Goal: Information Seeking & Learning: Find specific page/section

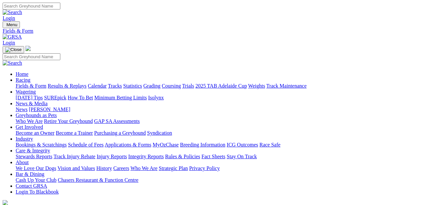
select select "[GEOGRAPHIC_DATA]"
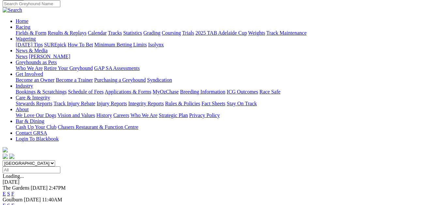
scroll to position [65, 0]
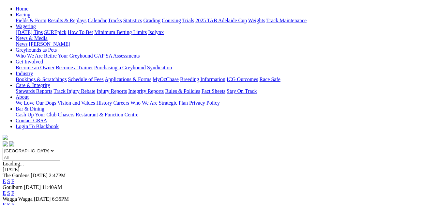
click at [6, 178] on link "E" at bounding box center [4, 181] width 3 height 6
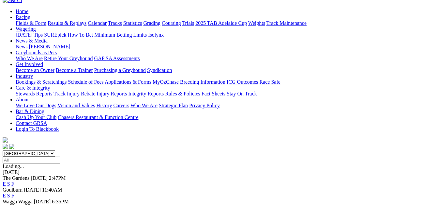
scroll to position [65, 0]
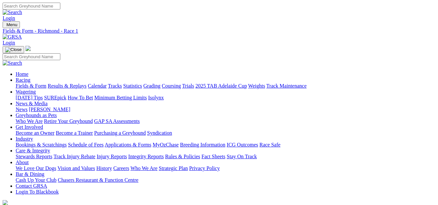
select select "QLD"
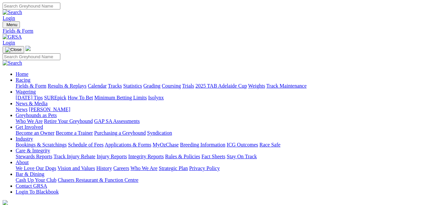
select select "WA"
